Goal: Task Accomplishment & Management: Use online tool/utility

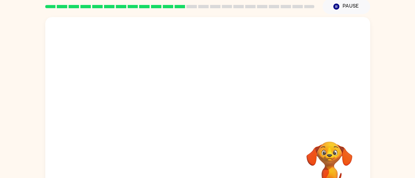
scroll to position [53, 0]
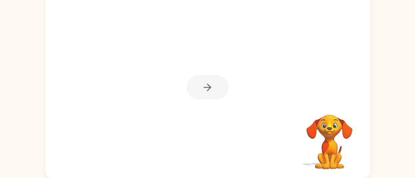
drag, startPoint x: 0, startPoint y: 0, endPoint x: 244, endPoint y: 113, distance: 268.3
click at [244, 113] on div at bounding box center [207, 83] width 325 height 187
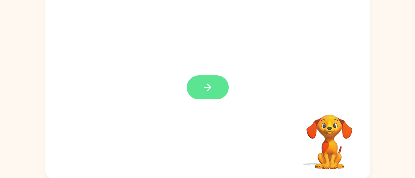
click at [209, 96] on button "button" at bounding box center [208, 87] width 42 height 24
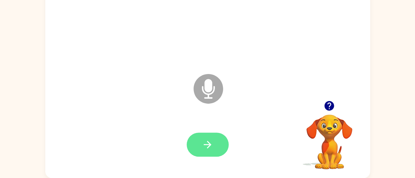
click at [201, 141] on button "button" at bounding box center [208, 144] width 42 height 24
click at [204, 149] on icon "button" at bounding box center [207, 144] width 11 height 11
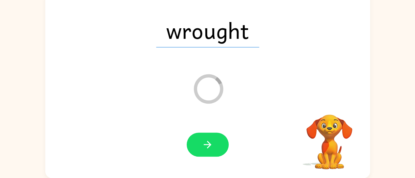
click at [199, 160] on div at bounding box center [208, 145] width 312 height 54
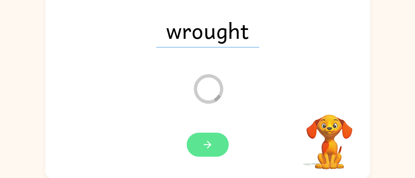
click at [200, 144] on button "button" at bounding box center [208, 144] width 42 height 24
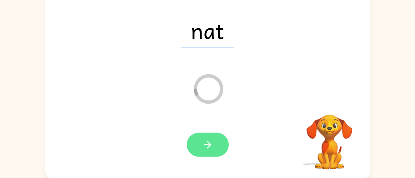
click at [196, 148] on button "button" at bounding box center [208, 144] width 42 height 24
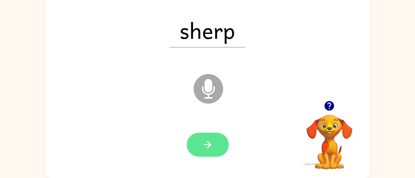
click at [213, 135] on button "button" at bounding box center [208, 144] width 42 height 24
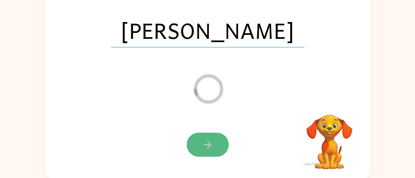
click at [212, 144] on icon "button" at bounding box center [207, 144] width 11 height 11
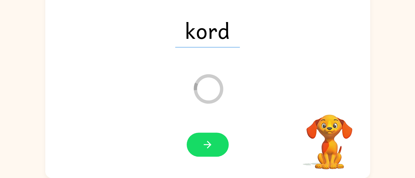
click at [218, 131] on div at bounding box center [208, 145] width 312 height 54
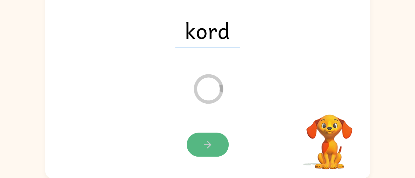
click at [211, 146] on icon "button" at bounding box center [207, 144] width 11 height 11
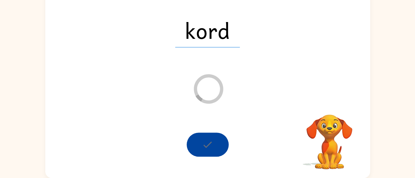
click at [211, 146] on div at bounding box center [208, 144] width 42 height 24
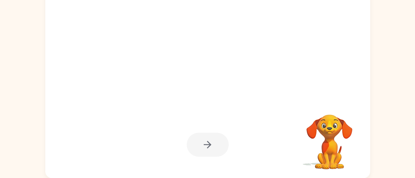
click at [238, 139] on div at bounding box center [208, 145] width 312 height 54
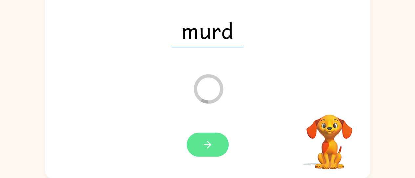
drag, startPoint x: 243, startPoint y: 164, endPoint x: 190, endPoint y: 137, distance: 59.3
click at [190, 137] on div at bounding box center [208, 145] width 312 height 54
click at [190, 137] on button "button" at bounding box center [208, 144] width 42 height 24
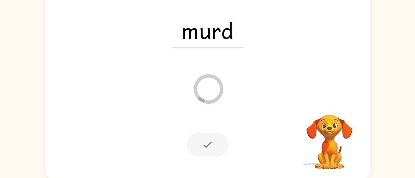
click at [203, 143] on div at bounding box center [208, 144] width 42 height 24
click at [207, 139] on div at bounding box center [208, 144] width 42 height 24
drag, startPoint x: 207, startPoint y: 139, endPoint x: 174, endPoint y: 100, distance: 51.7
click at [174, 100] on div "murd Loader Your response is being sent to our graders" at bounding box center [207, 83] width 325 height 187
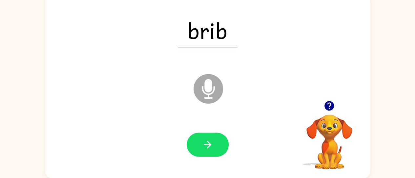
click at [207, 137] on button "button" at bounding box center [208, 144] width 42 height 24
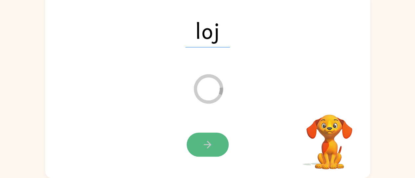
click at [200, 143] on button "button" at bounding box center [208, 144] width 42 height 24
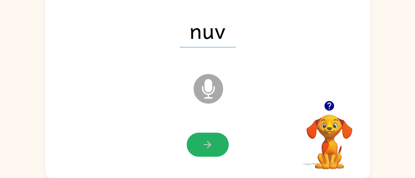
click at [200, 143] on button "button" at bounding box center [208, 144] width 42 height 24
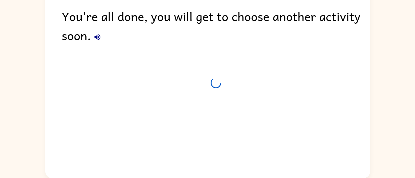
scroll to position [41, 0]
